Goal: Information Seeking & Learning: Check status

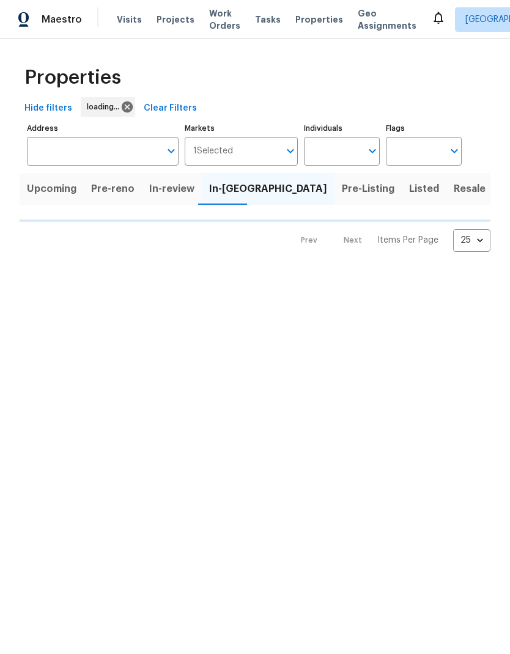
click at [126, 18] on span "Visits" at bounding box center [129, 19] width 25 height 12
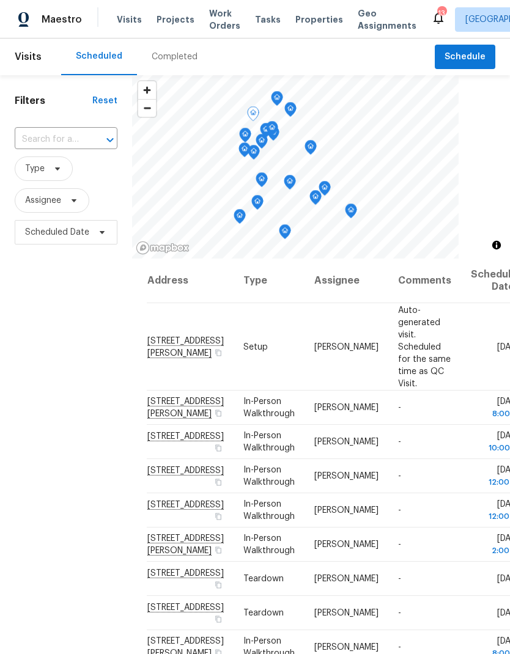
click at [469, 337] on td "Tue, Oct 07" at bounding box center [492, 346] width 62 height 87
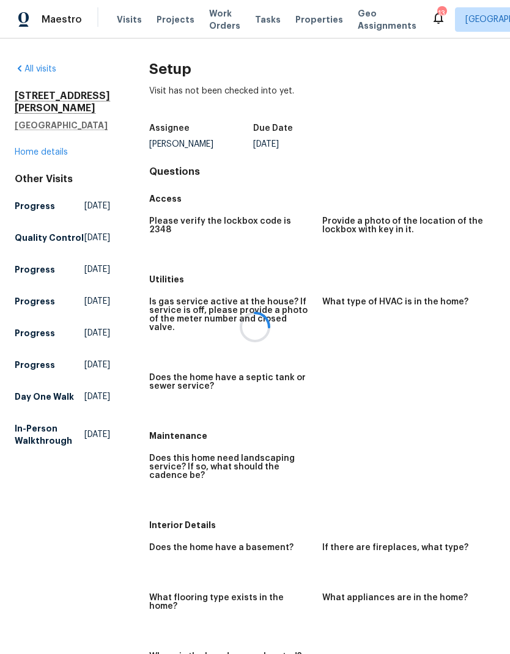
click at [122, 18] on div at bounding box center [255, 327] width 510 height 654
click at [130, 14] on div at bounding box center [255, 327] width 510 height 654
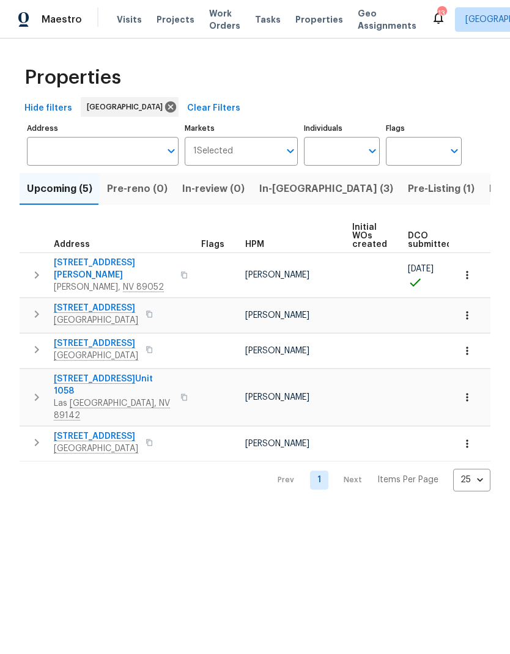
click at [283, 189] on span "In-[GEOGRAPHIC_DATA] (3)" at bounding box center [326, 188] width 134 height 17
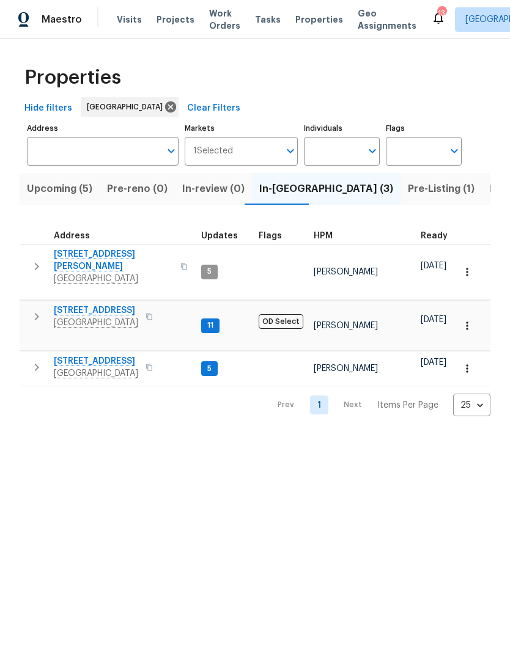
click at [68, 257] on span "[STREET_ADDRESS][PERSON_NAME]" at bounding box center [113, 260] width 119 height 24
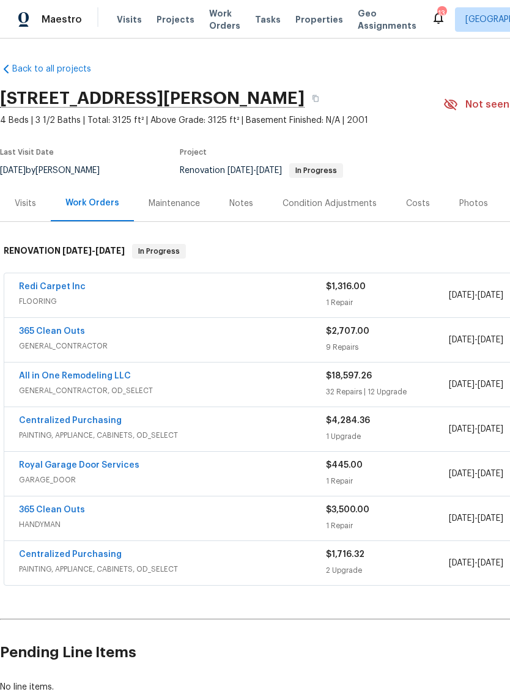
click at [20, 379] on link "All in One Remodeling LLC" at bounding box center [75, 375] width 112 height 9
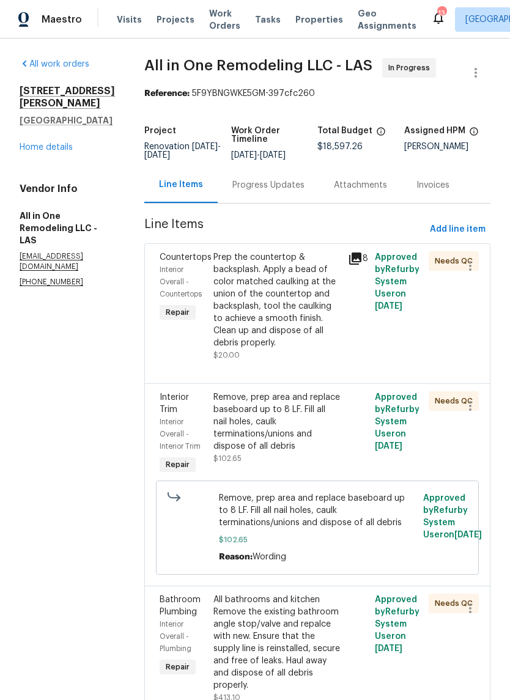
click at [276, 191] on div "Progress Updates" at bounding box center [268, 185] width 72 height 12
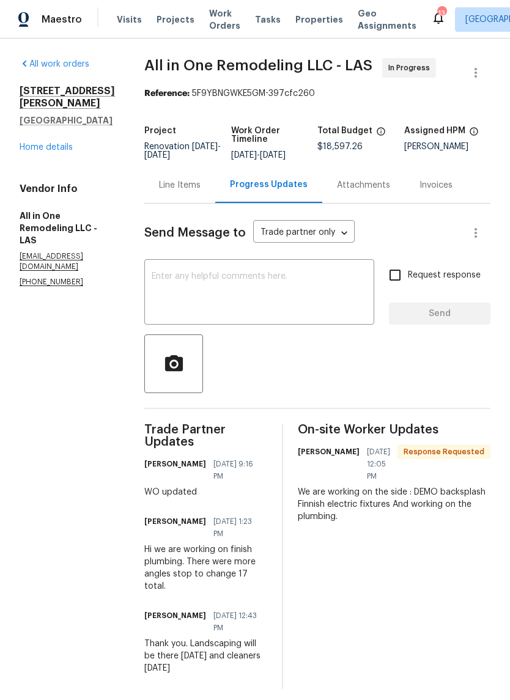
click at [37, 144] on link "Home details" at bounding box center [46, 147] width 53 height 9
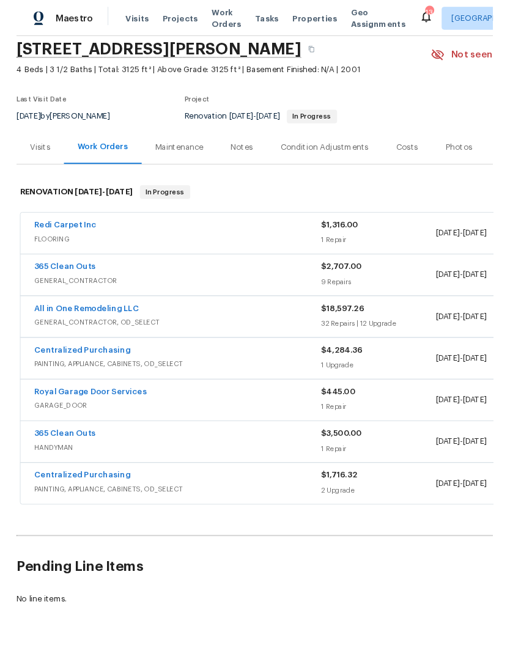
scroll to position [46, 0]
